Goal: Task Accomplishment & Management: Manage account settings

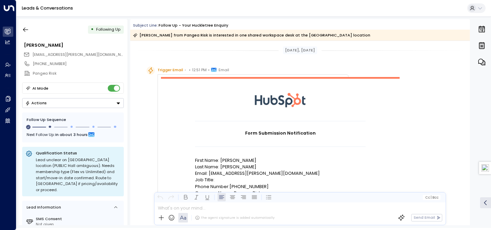
scroll to position [616, 0]
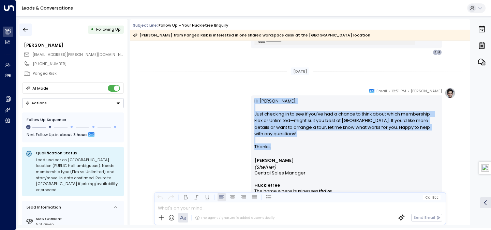
click at [29, 29] on icon "button" at bounding box center [25, 29] width 7 height 7
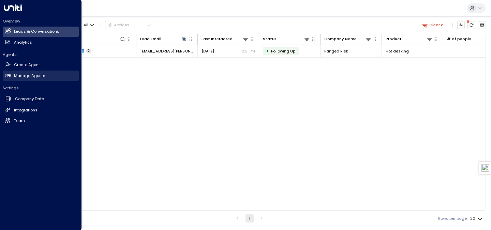
click at [8, 77] on icon at bounding box center [8, 76] width 6 height 6
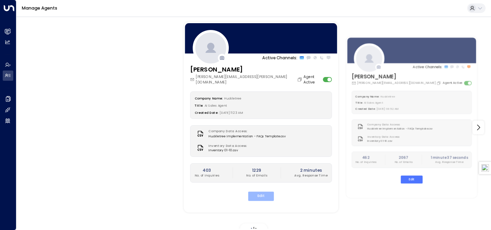
click at [265, 191] on button "Edit" at bounding box center [261, 195] width 26 height 9
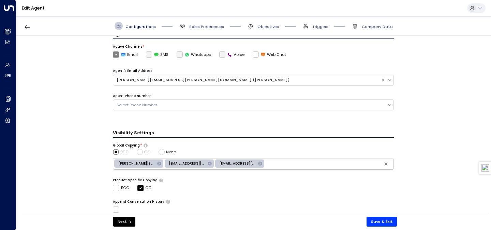
scroll to position [171, 0]
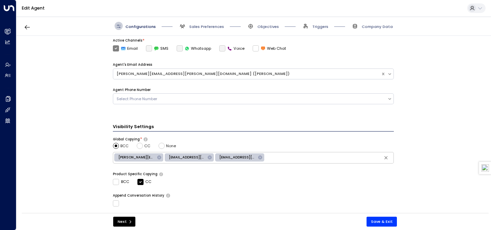
click at [208, 157] on icon at bounding box center [209, 157] width 4 height 4
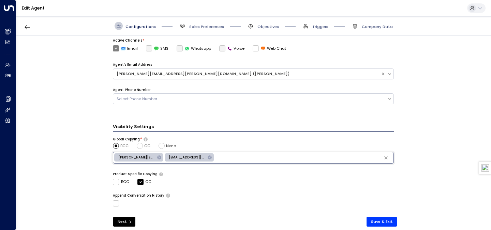
click at [240, 157] on input "text" at bounding box center [303, 157] width 177 height 9
type input "**********"
click at [392, 223] on button "Save & Exit" at bounding box center [381, 222] width 31 height 10
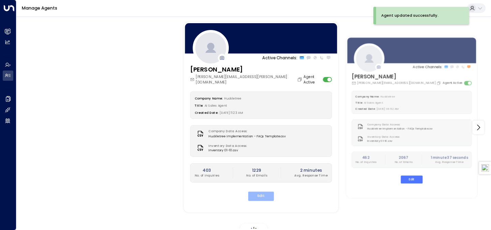
click at [258, 191] on button "Edit" at bounding box center [261, 195] width 26 height 9
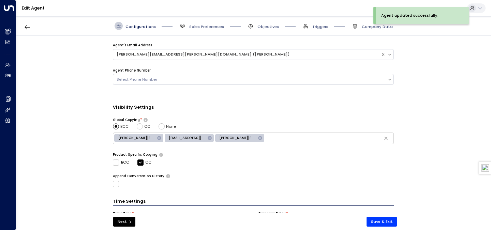
scroll to position [208, 0]
